Goal: Information Seeking & Learning: Learn about a topic

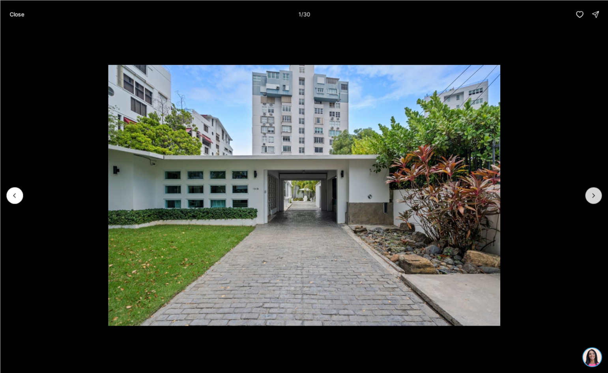
click at [593, 195] on icon "Next slide" at bounding box center [593, 195] width 8 height 8
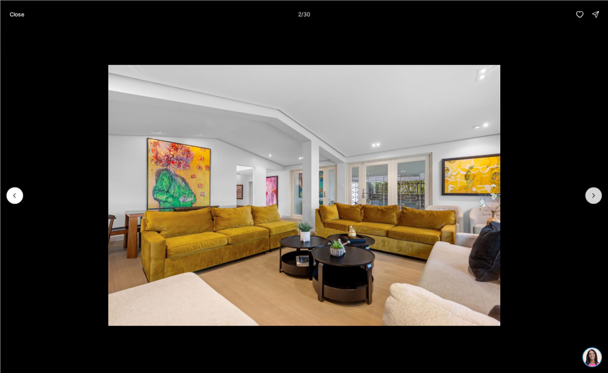
click at [593, 195] on icon "Next slide" at bounding box center [593, 195] width 8 height 8
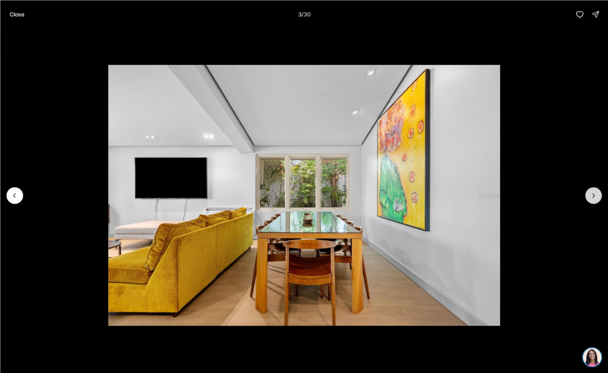
click at [593, 195] on icon "Next slide" at bounding box center [593, 195] width 8 height 8
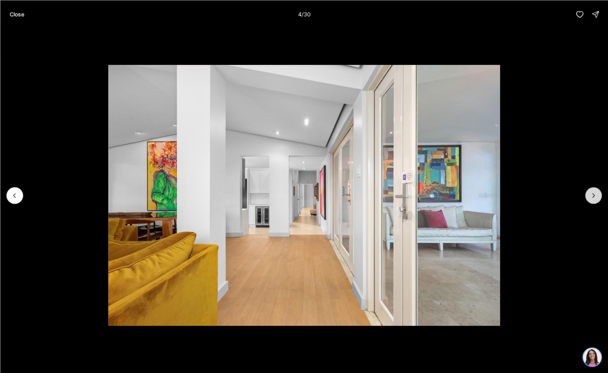
click at [593, 195] on icon "Next slide" at bounding box center [593, 195] width 8 height 8
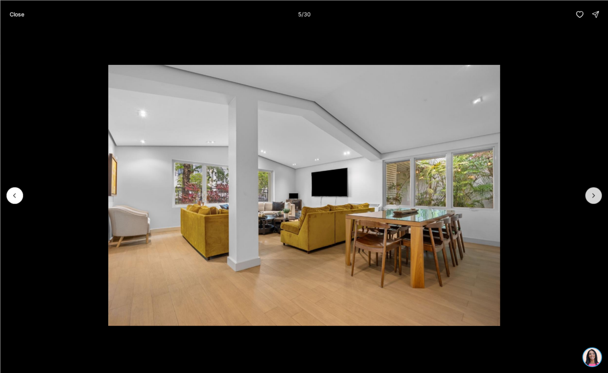
click at [593, 195] on icon "Next slide" at bounding box center [593, 195] width 8 height 8
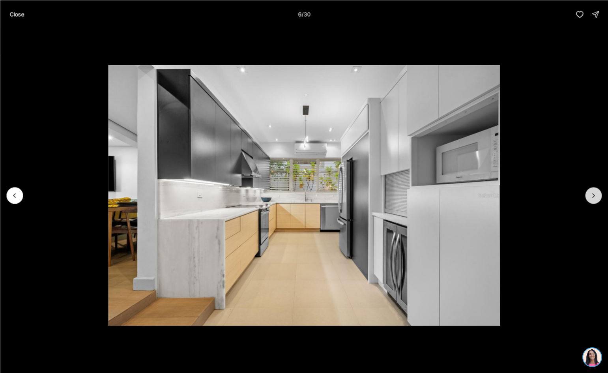
click at [593, 195] on icon "Next slide" at bounding box center [593, 195] width 8 height 8
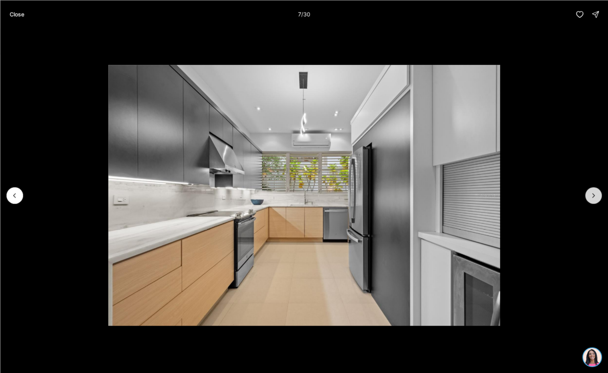
click at [593, 195] on icon "Next slide" at bounding box center [593, 195] width 8 height 8
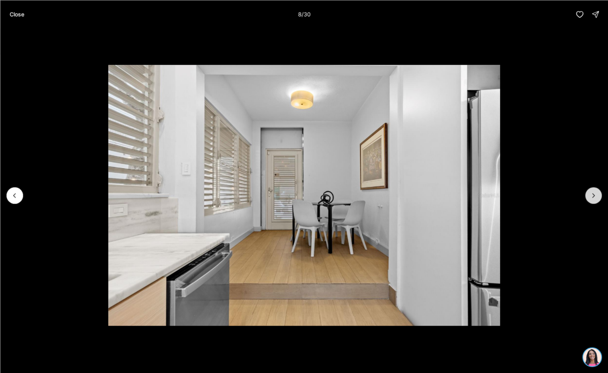
click at [593, 195] on icon "Next slide" at bounding box center [593, 195] width 8 height 8
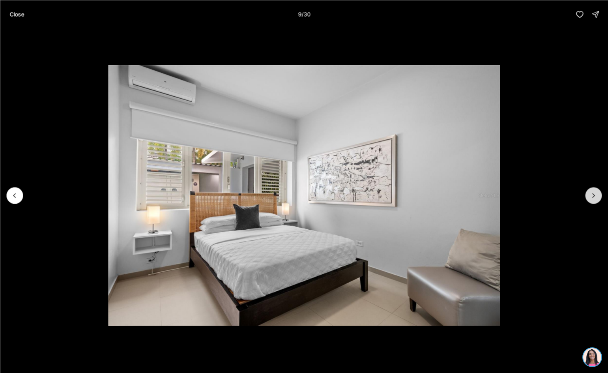
click at [593, 195] on icon "Next slide" at bounding box center [593, 195] width 8 height 8
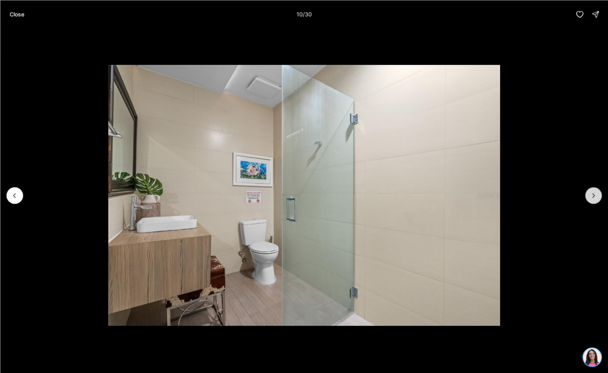
click at [593, 195] on icon "Next slide" at bounding box center [593, 195] width 8 height 8
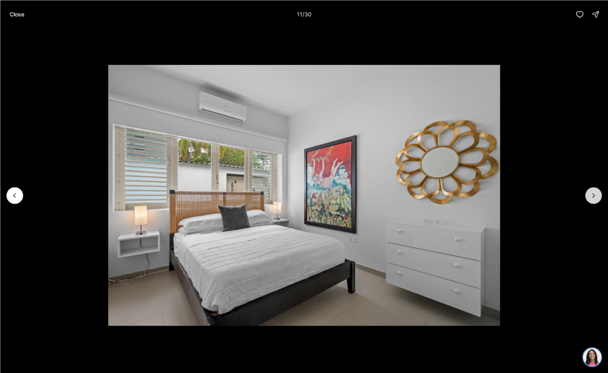
click at [593, 195] on icon "Next slide" at bounding box center [593, 195] width 8 height 8
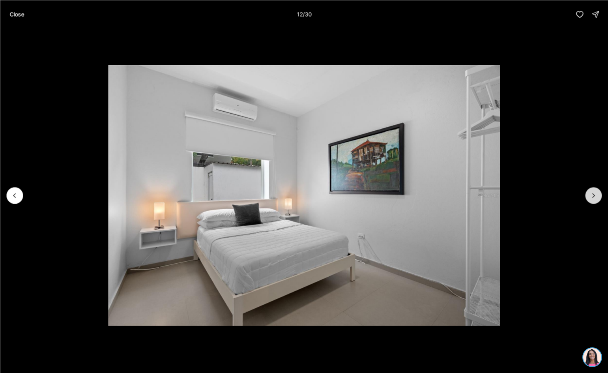
click at [593, 195] on icon "Next slide" at bounding box center [593, 195] width 8 height 8
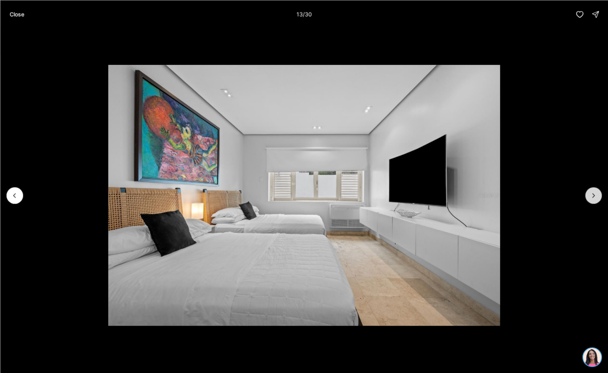
click at [593, 195] on icon "Next slide" at bounding box center [593, 195] width 8 height 8
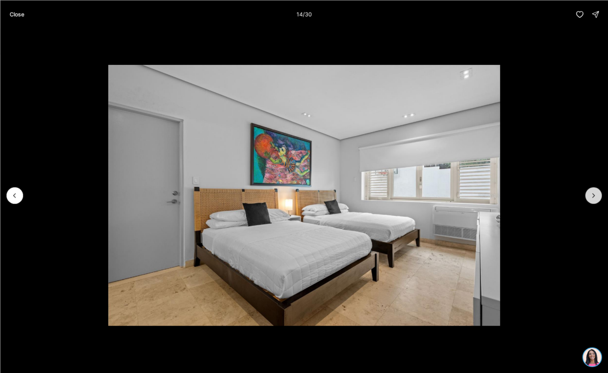
click at [593, 195] on icon "Next slide" at bounding box center [593, 195] width 8 height 8
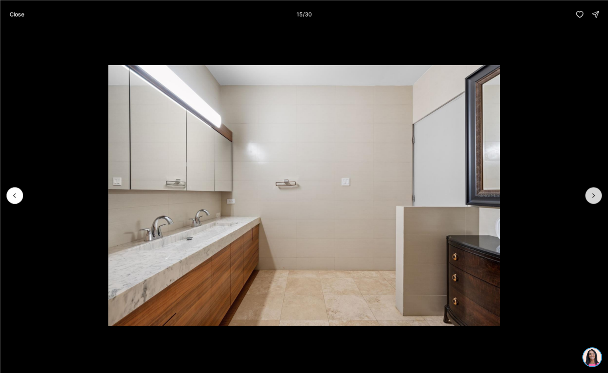
click at [593, 195] on icon "Next slide" at bounding box center [593, 195] width 8 height 8
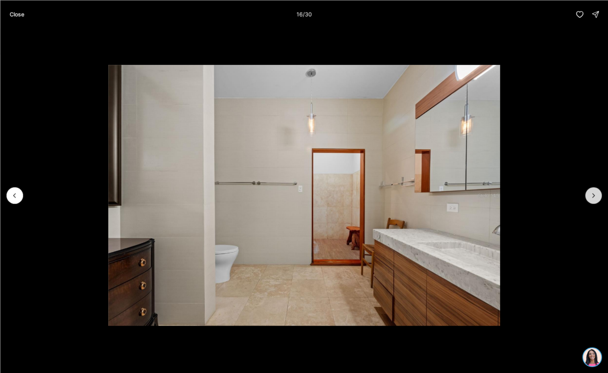
click at [593, 195] on icon "Next slide" at bounding box center [593, 195] width 8 height 8
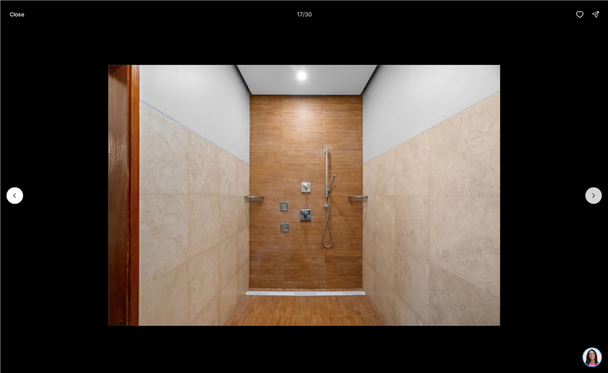
click at [593, 195] on icon "Next slide" at bounding box center [593, 195] width 8 height 8
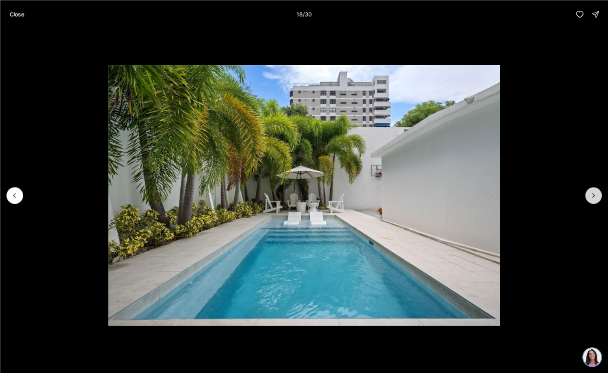
click at [593, 195] on icon "Next slide" at bounding box center [593, 195] width 8 height 8
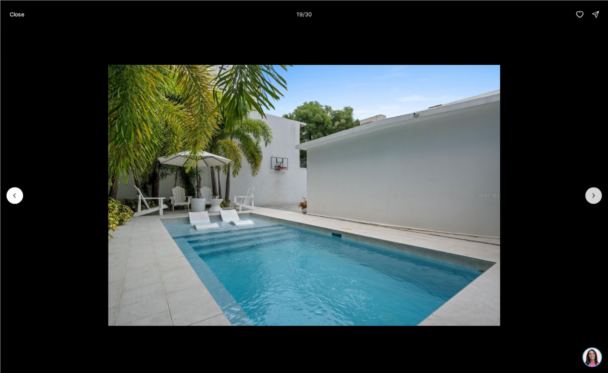
click at [593, 195] on icon "Next slide" at bounding box center [593, 195] width 8 height 8
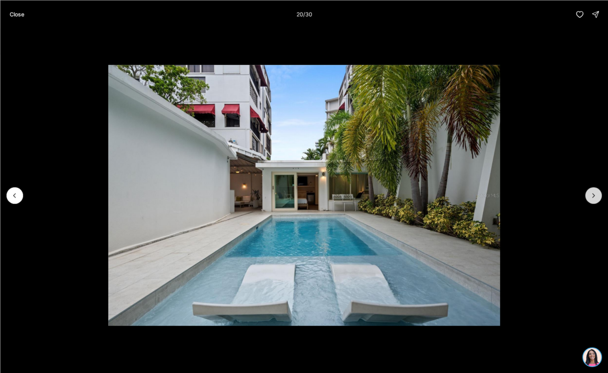
click at [593, 195] on icon "Next slide" at bounding box center [593, 195] width 8 height 8
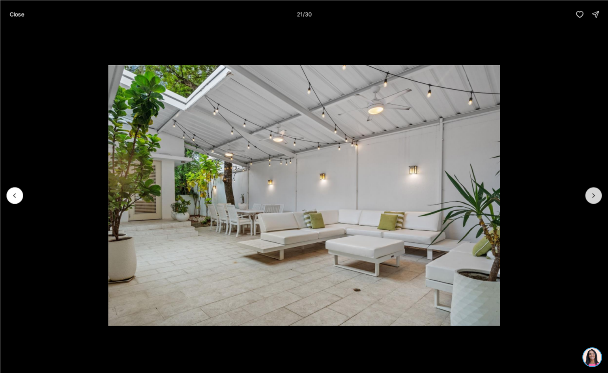
click at [593, 195] on icon "Next slide" at bounding box center [593, 195] width 8 height 8
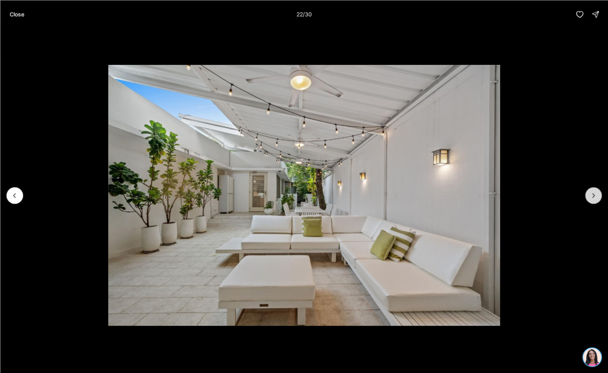
click at [593, 195] on icon "Next slide" at bounding box center [593, 195] width 8 height 8
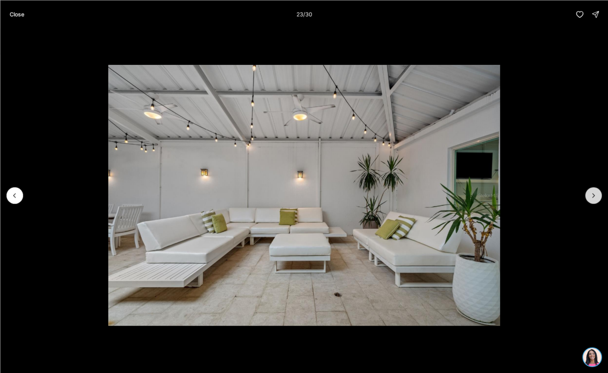
click at [593, 195] on icon "Next slide" at bounding box center [593, 195] width 8 height 8
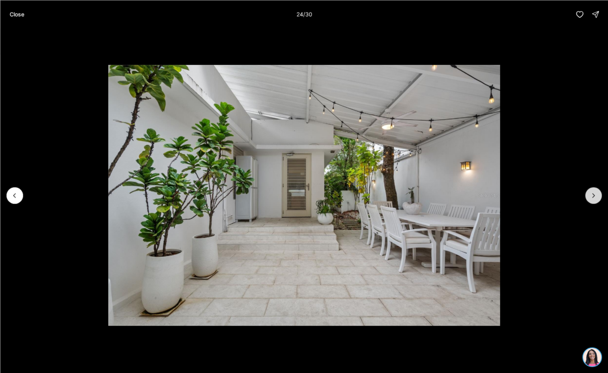
click at [593, 195] on icon "Next slide" at bounding box center [593, 195] width 8 height 8
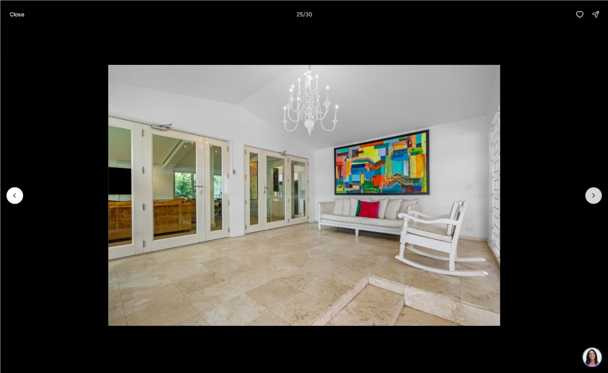
click at [593, 195] on icon "Next slide" at bounding box center [593, 195] width 8 height 8
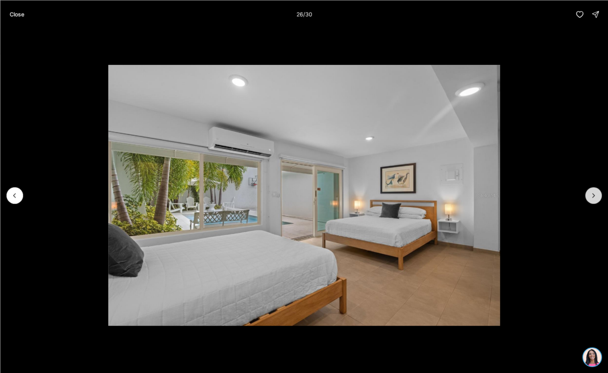
click at [593, 195] on icon "Next slide" at bounding box center [593, 195] width 8 height 8
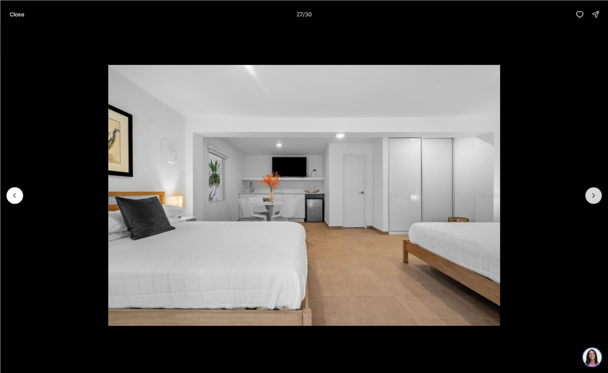
click at [593, 195] on icon "Next slide" at bounding box center [593, 195] width 8 height 8
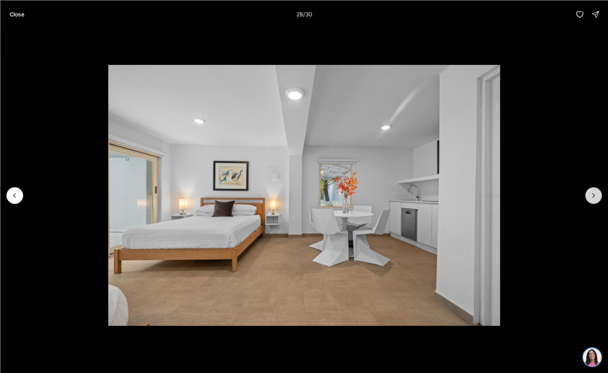
click at [593, 195] on icon "Next slide" at bounding box center [593, 195] width 8 height 8
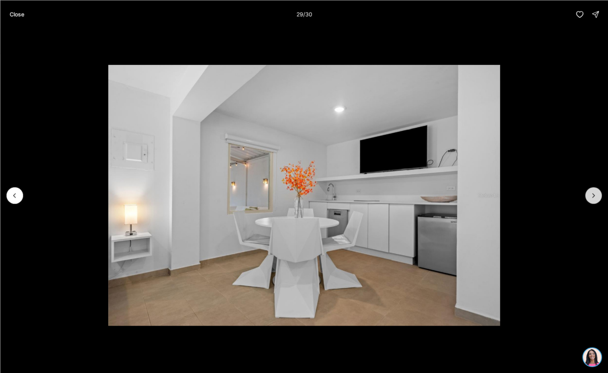
click at [593, 195] on icon "Next slide" at bounding box center [593, 195] width 8 height 8
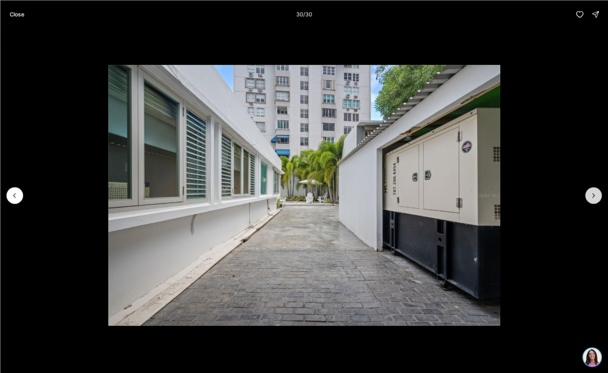
click at [593, 195] on div at bounding box center [593, 195] width 17 height 17
click at [18, 12] on p "Close" at bounding box center [16, 14] width 15 height 6
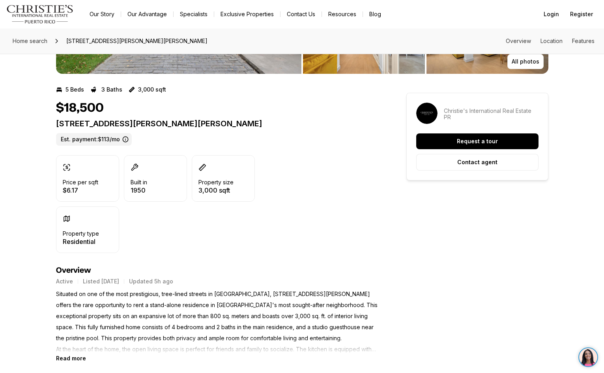
scroll to position [158, 0]
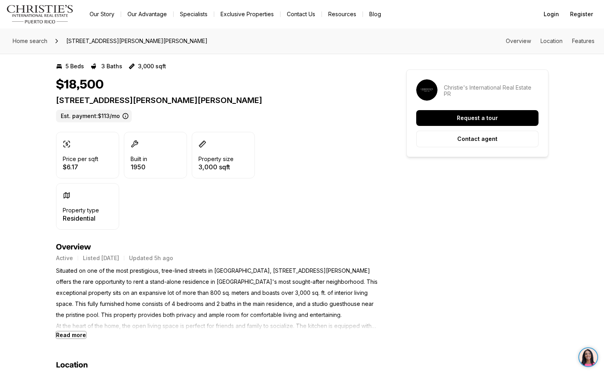
click at [71, 333] on b "Read more" at bounding box center [71, 334] width 30 height 7
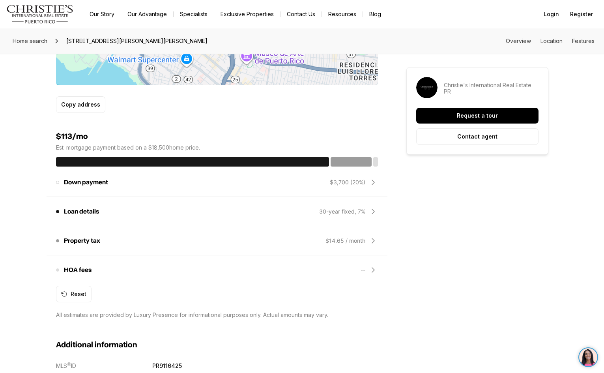
scroll to position [750, 0]
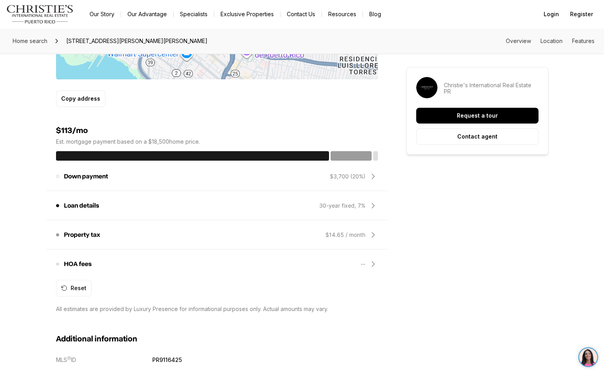
click at [372, 264] on icon at bounding box center [373, 263] width 9 height 9
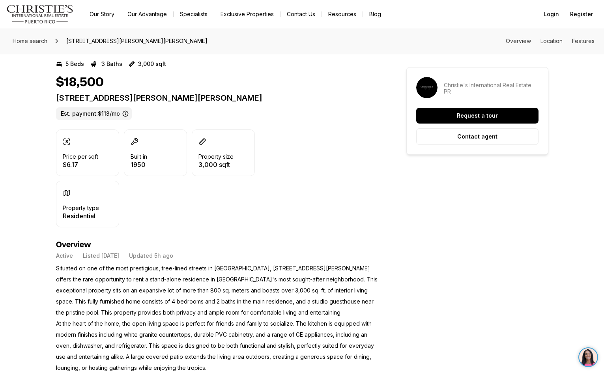
scroll to position [72, 0]
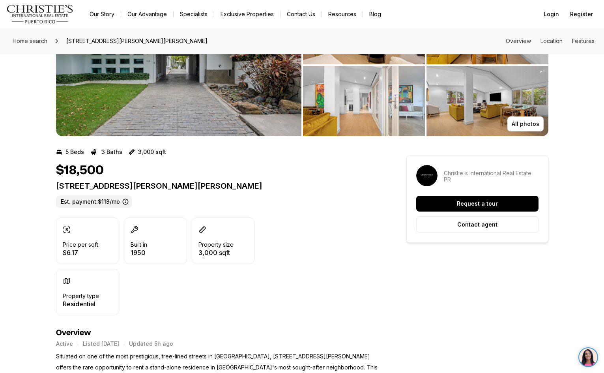
click at [349, 113] on img "View image gallery" at bounding box center [364, 101] width 122 height 70
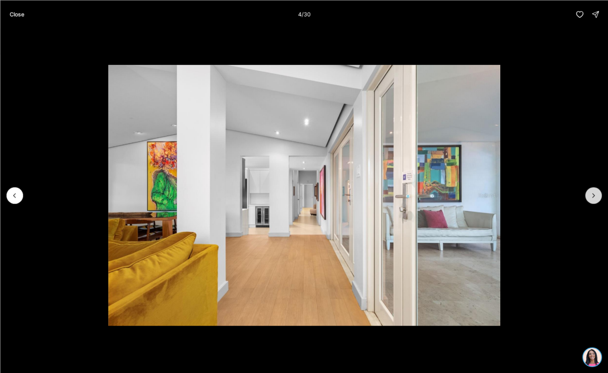
click at [591, 197] on icon "Next slide" at bounding box center [593, 195] width 8 height 8
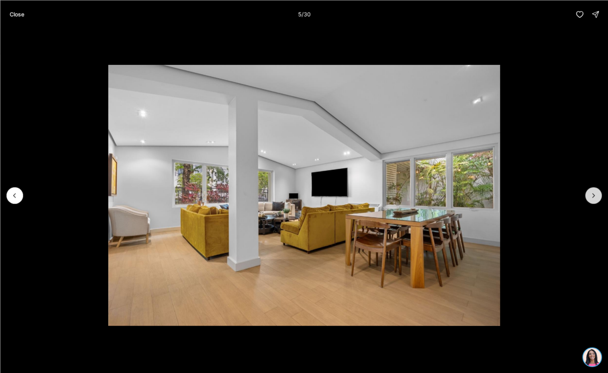
click at [591, 197] on icon "Next slide" at bounding box center [593, 195] width 8 height 8
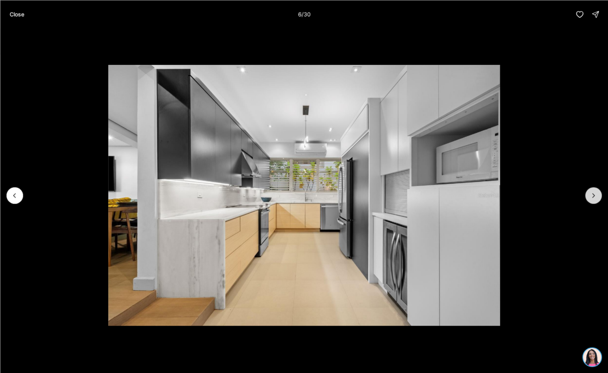
click at [591, 197] on icon "Next slide" at bounding box center [593, 195] width 8 height 8
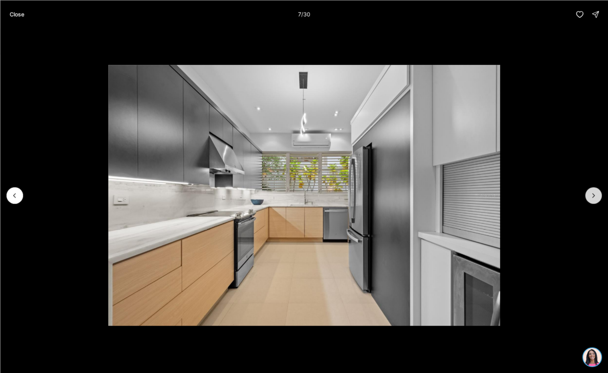
click at [589, 198] on button "Next slide" at bounding box center [593, 195] width 17 height 17
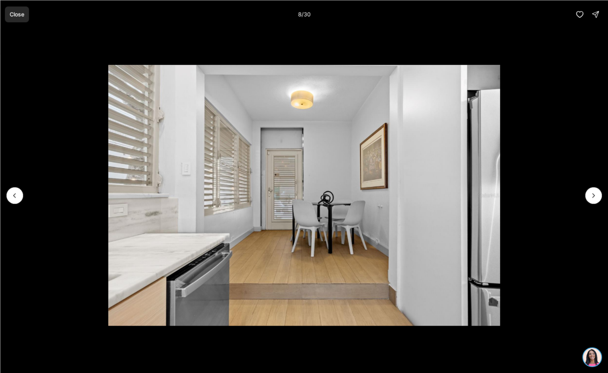
click at [22, 16] on p "Close" at bounding box center [16, 14] width 15 height 6
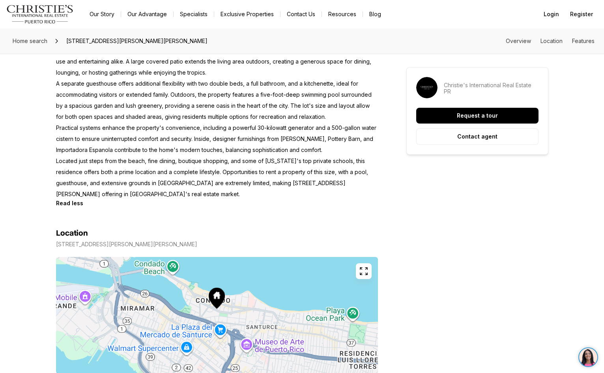
scroll to position [506, 0]
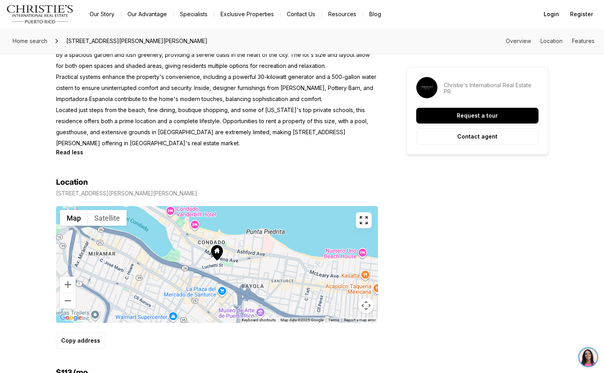
click at [215, 255] on icon at bounding box center [217, 252] width 12 height 15
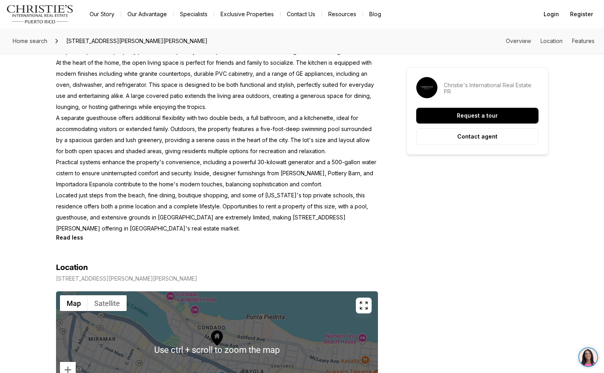
scroll to position [467, 0]
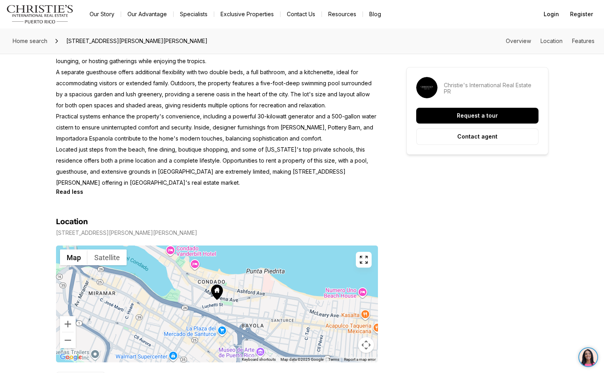
click at [218, 292] on icon at bounding box center [216, 289] width 5 height 5
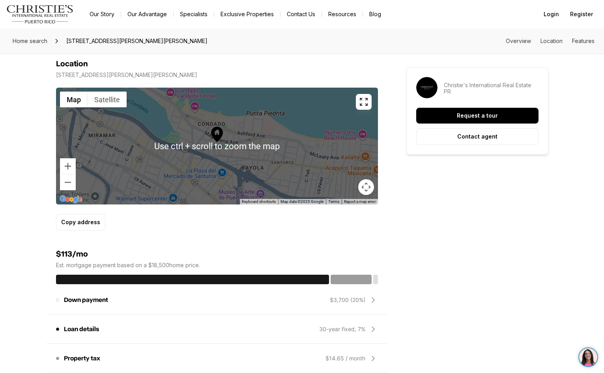
scroll to position [664, 0]
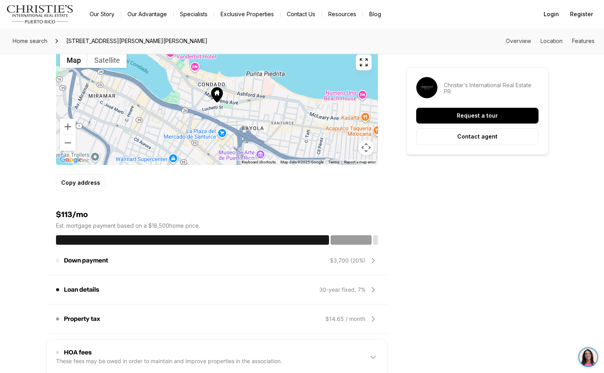
click at [375, 260] on icon at bounding box center [373, 260] width 9 height 9
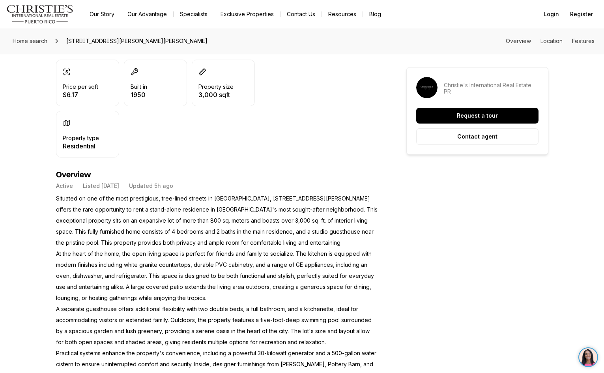
scroll to position [33, 0]
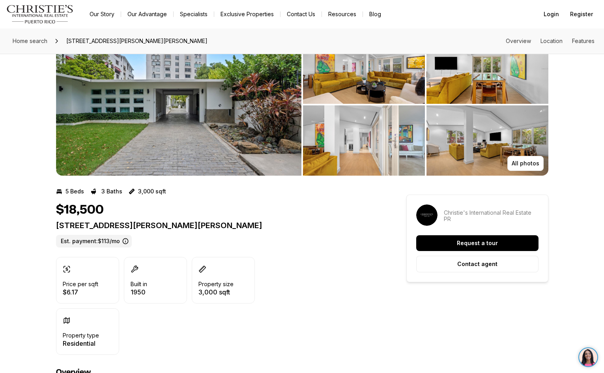
click at [134, 123] on img "View image gallery" at bounding box center [178, 105] width 245 height 142
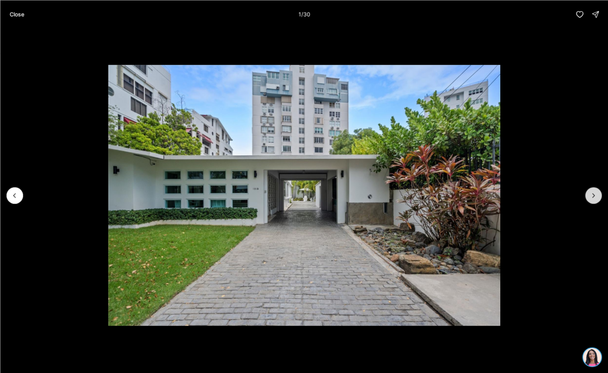
click at [600, 200] on button "Next slide" at bounding box center [593, 195] width 17 height 17
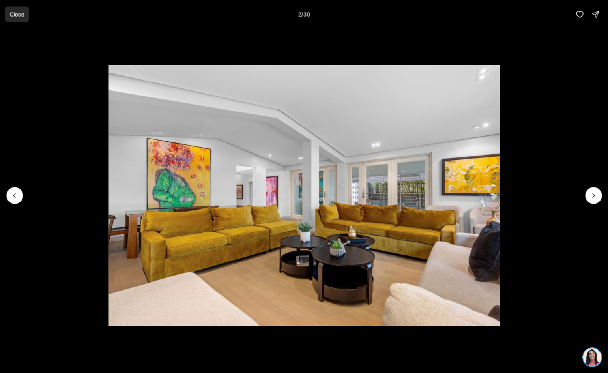
click at [22, 12] on p "Close" at bounding box center [16, 14] width 15 height 6
